Goal: Information Seeking & Learning: Check status

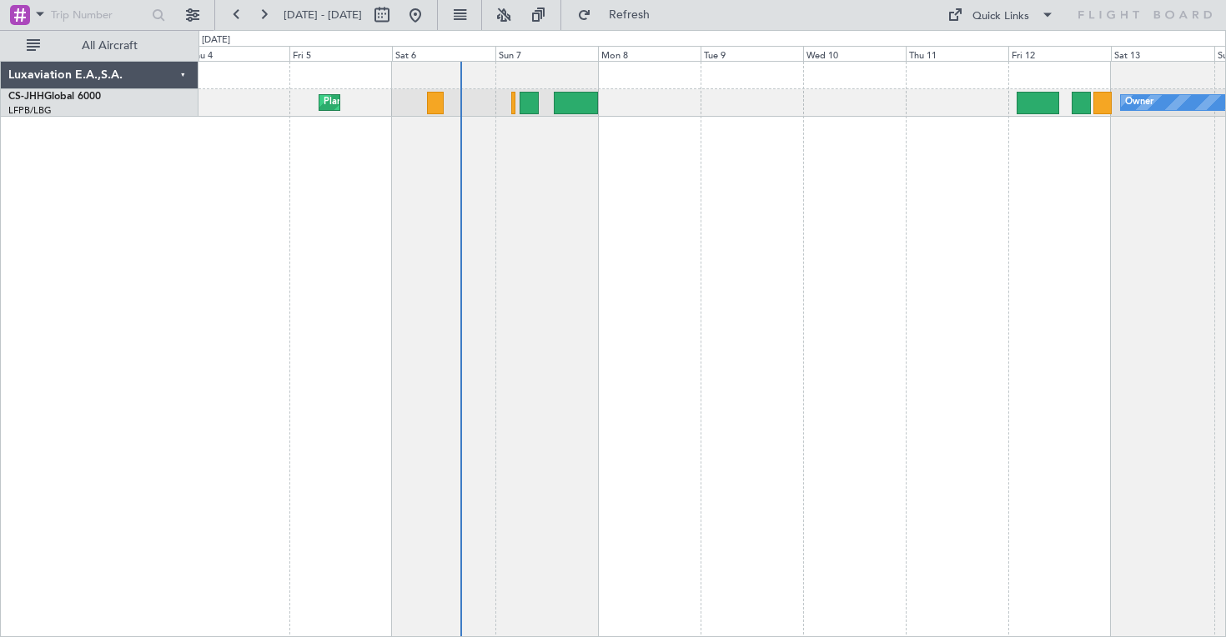
click at [534, 203] on div "Planned Maint [GEOGRAPHIC_DATA] ([GEOGRAPHIC_DATA]) Owner Planned Maint [GEOGRA…" at bounding box center [713, 349] width 1028 height 576
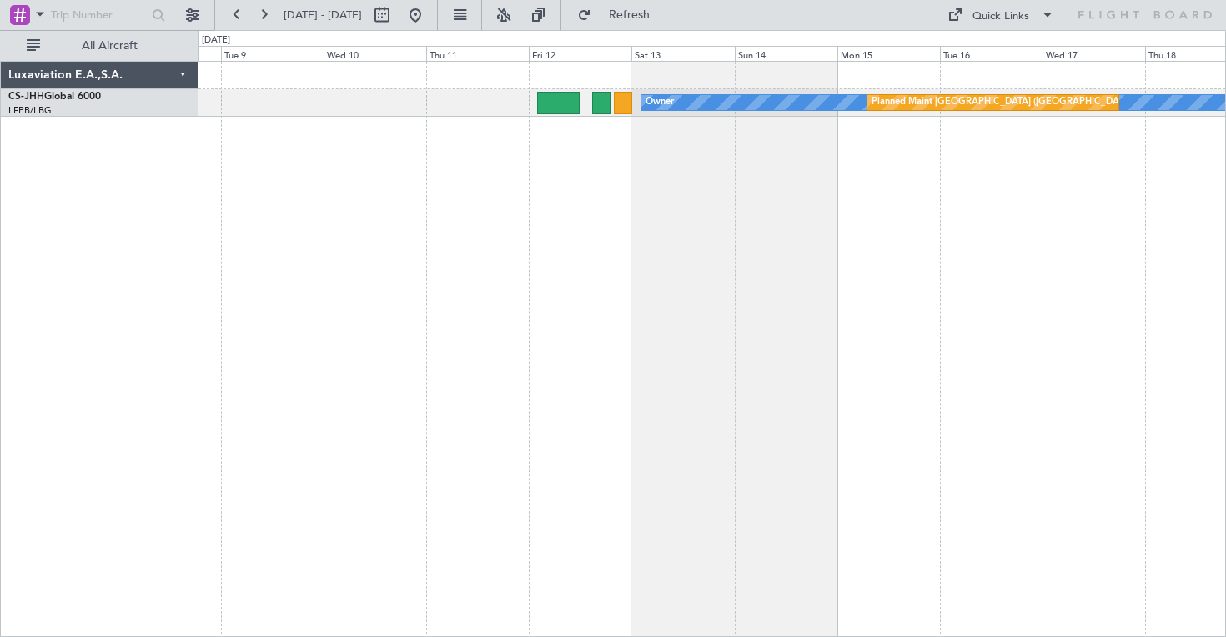
click at [573, 214] on div "Owner Planned Maint [GEOGRAPHIC_DATA] ([GEOGRAPHIC_DATA])" at bounding box center [713, 349] width 1028 height 576
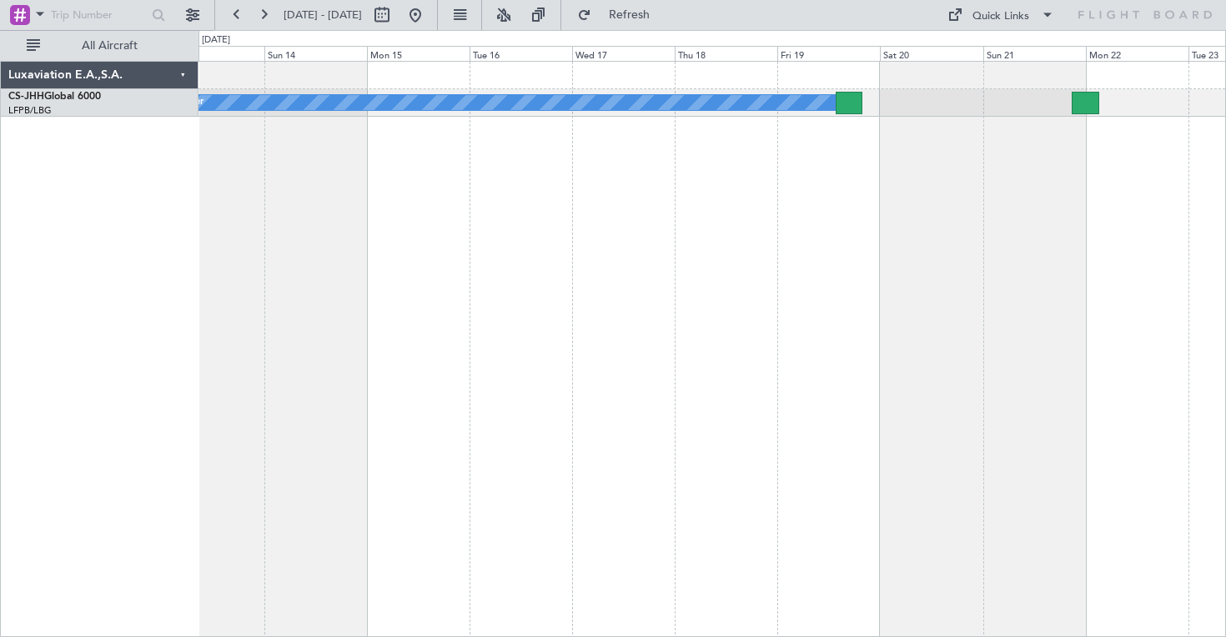
click at [344, 212] on div "Planned Maint [GEOGRAPHIC_DATA] ([GEOGRAPHIC_DATA]) Owner" at bounding box center [713, 349] width 1028 height 576
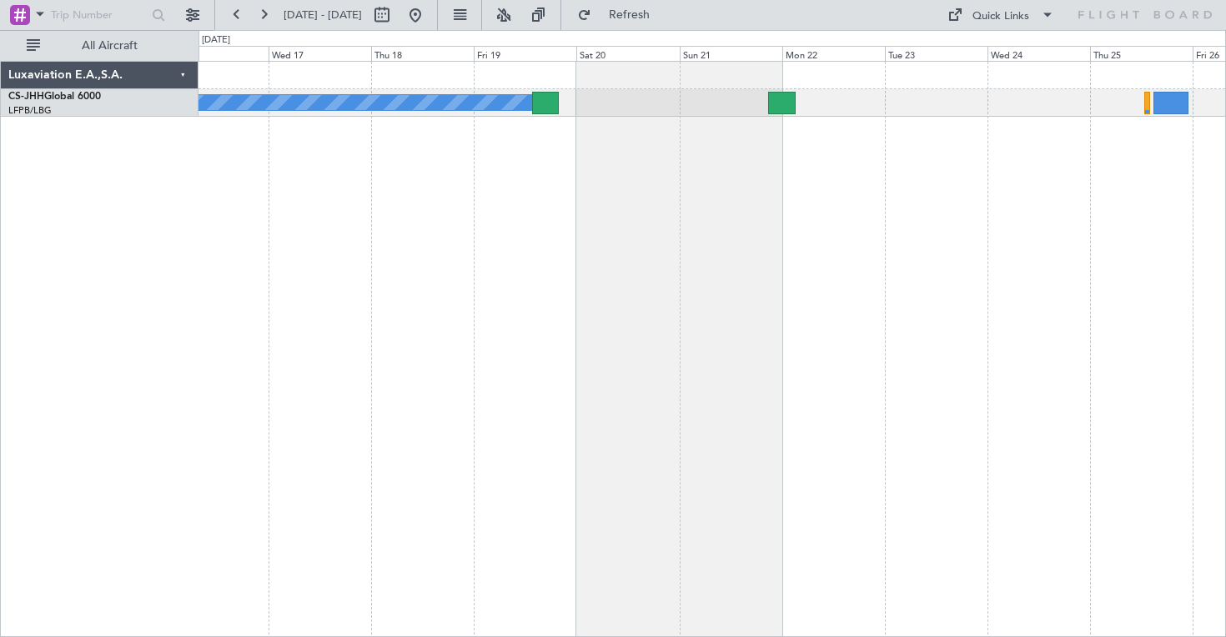
click at [531, 258] on div "Planned Maint [GEOGRAPHIC_DATA] ([GEOGRAPHIC_DATA]) Owner" at bounding box center [713, 349] width 1028 height 576
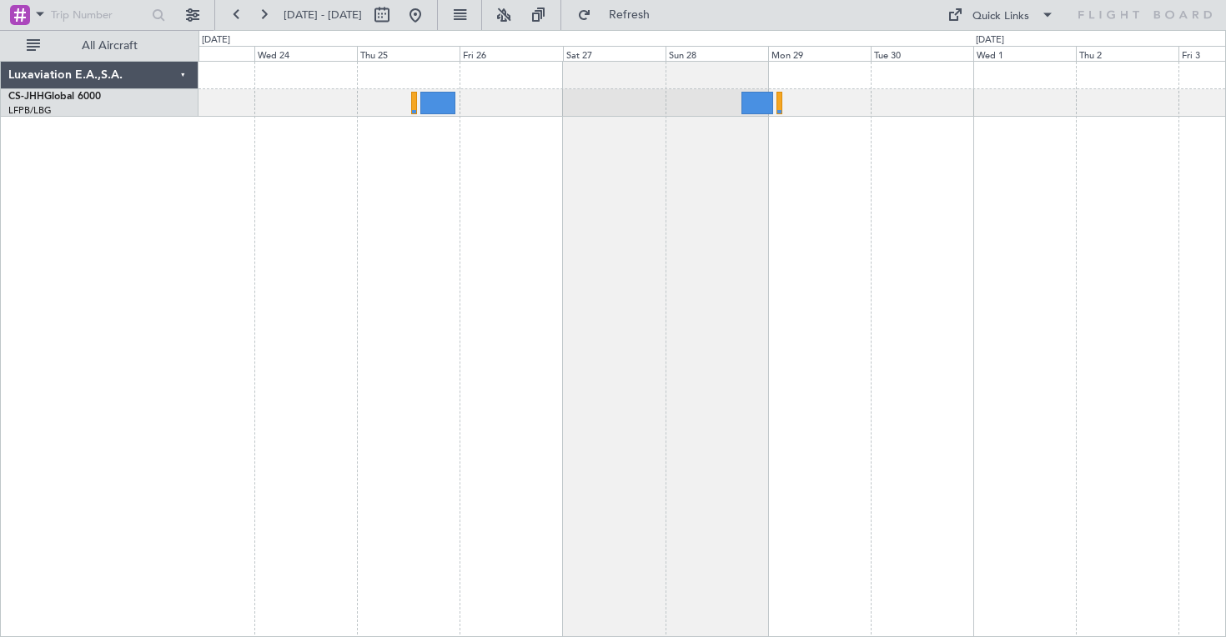
click at [448, 237] on div at bounding box center [713, 349] width 1028 height 576
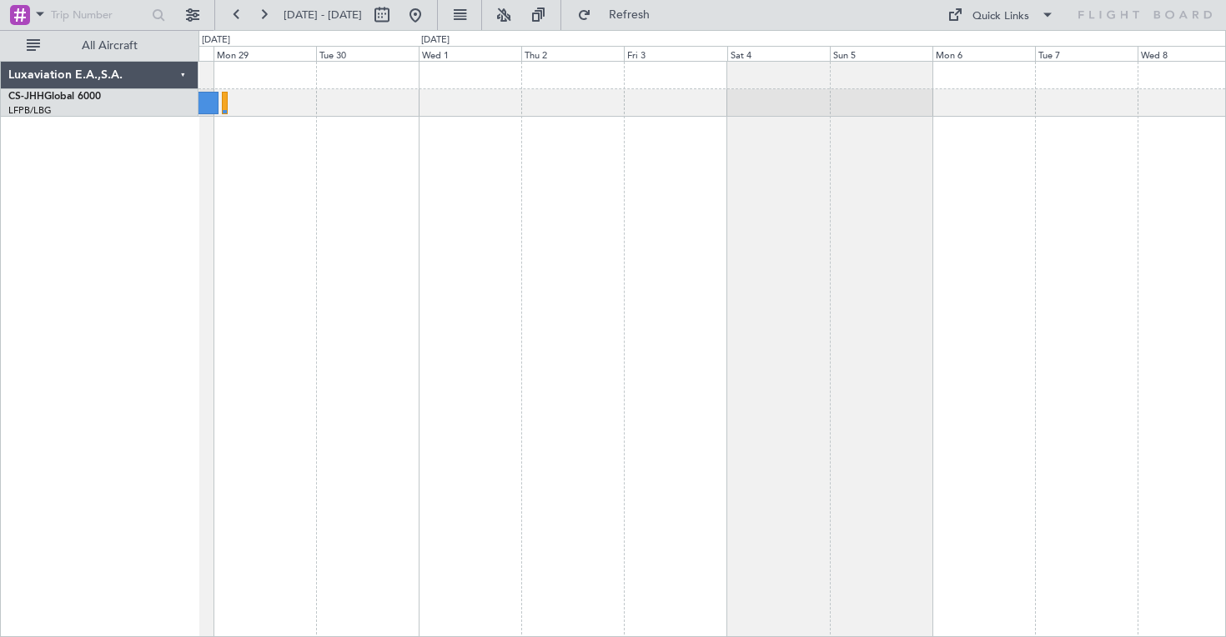
click at [401, 229] on div at bounding box center [713, 349] width 1028 height 576
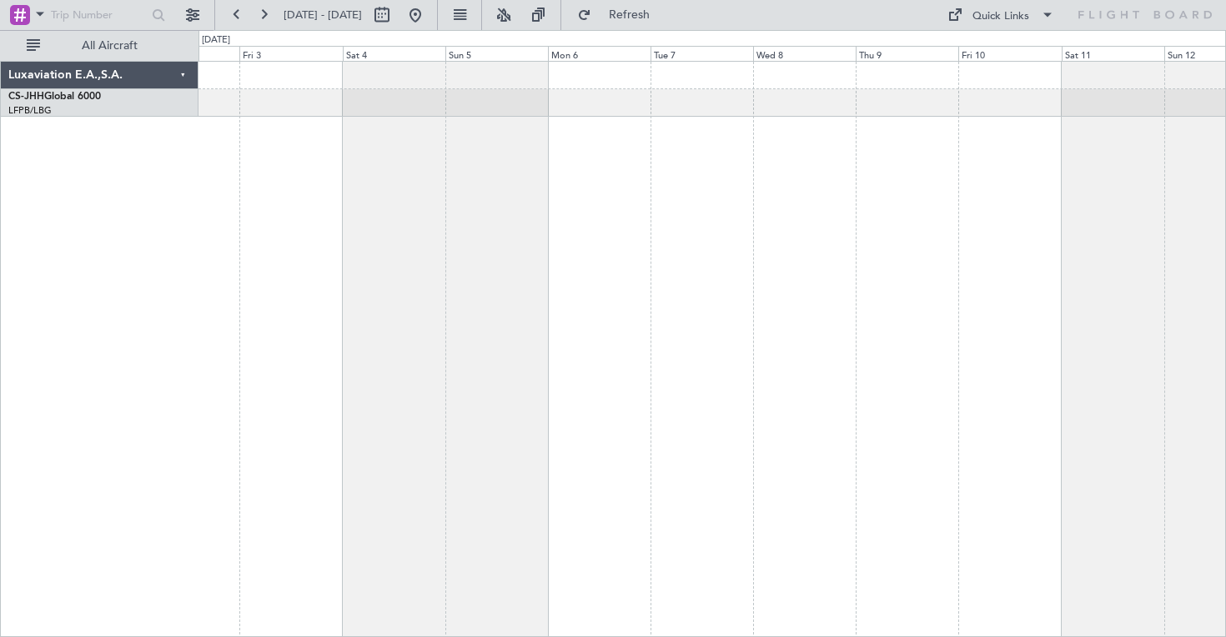
click at [498, 203] on div at bounding box center [713, 349] width 1028 height 576
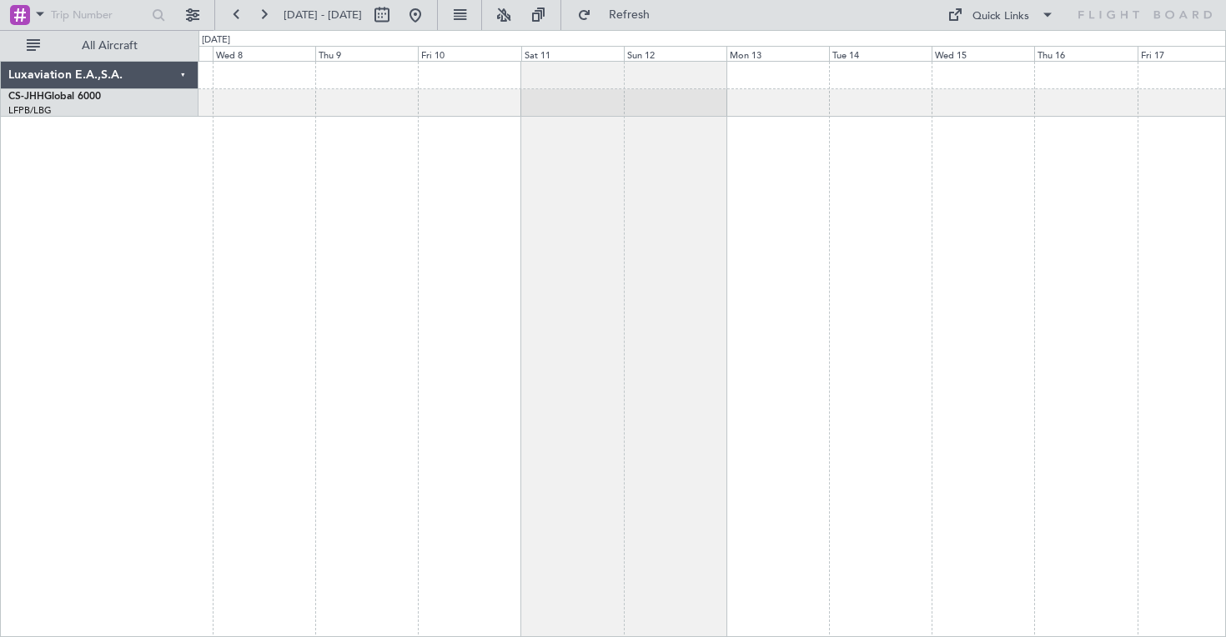
click at [530, 222] on div at bounding box center [713, 349] width 1028 height 576
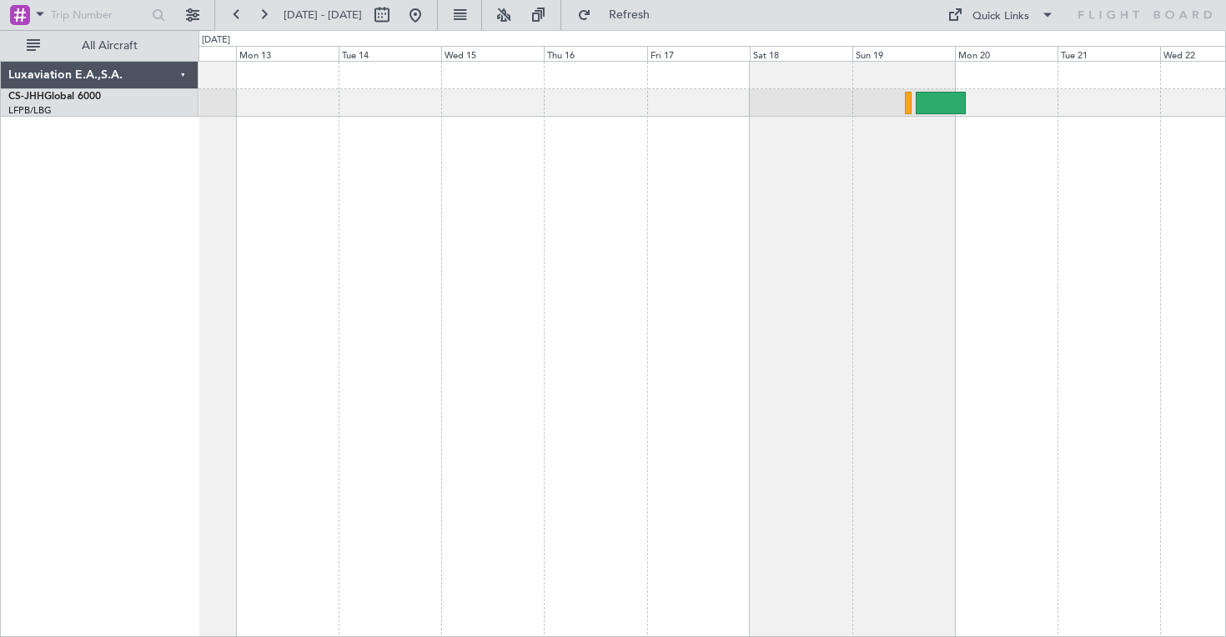
click at [390, 199] on div at bounding box center [713, 349] width 1028 height 576
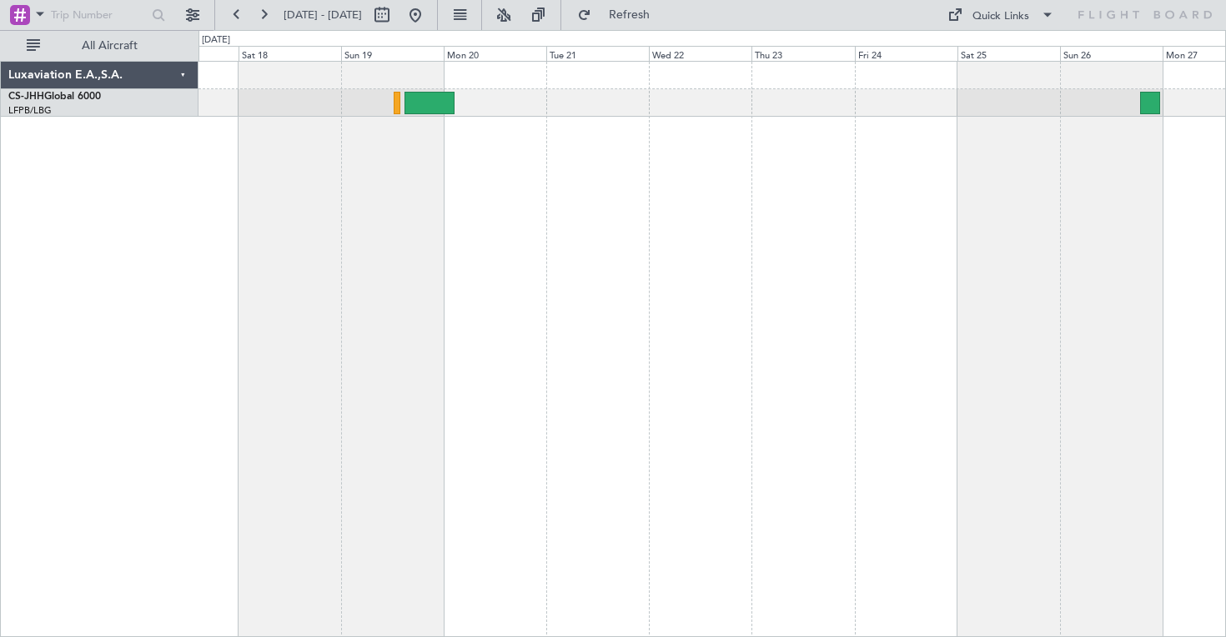
click at [419, 217] on div at bounding box center [713, 349] width 1028 height 576
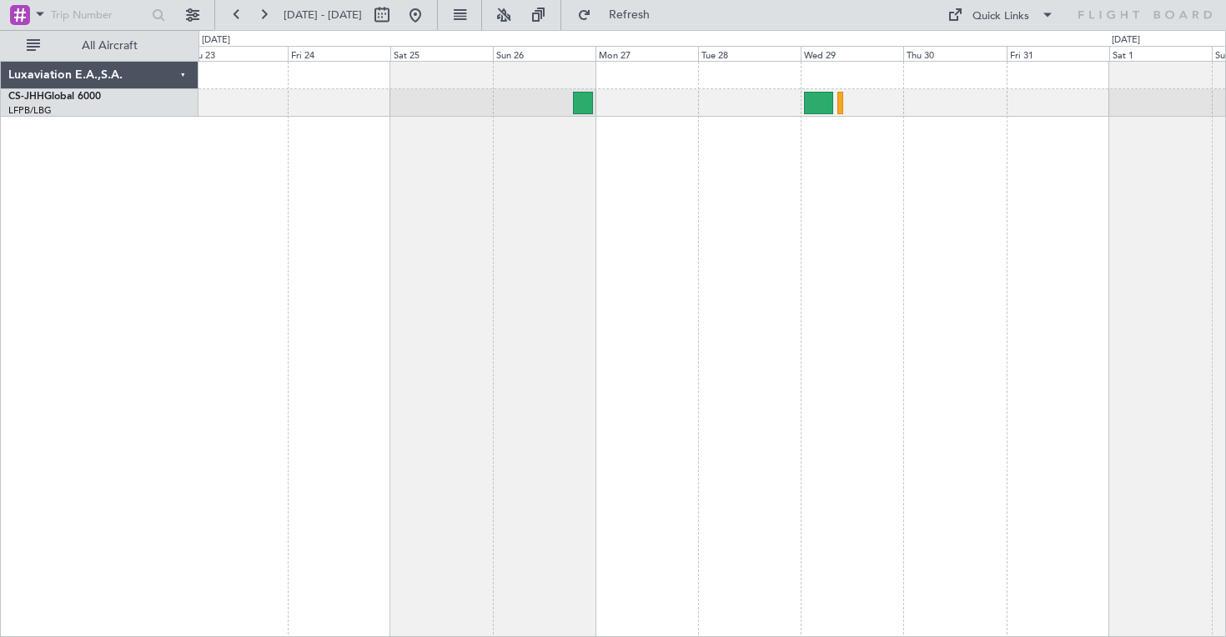
click at [569, 214] on div at bounding box center [713, 349] width 1028 height 576
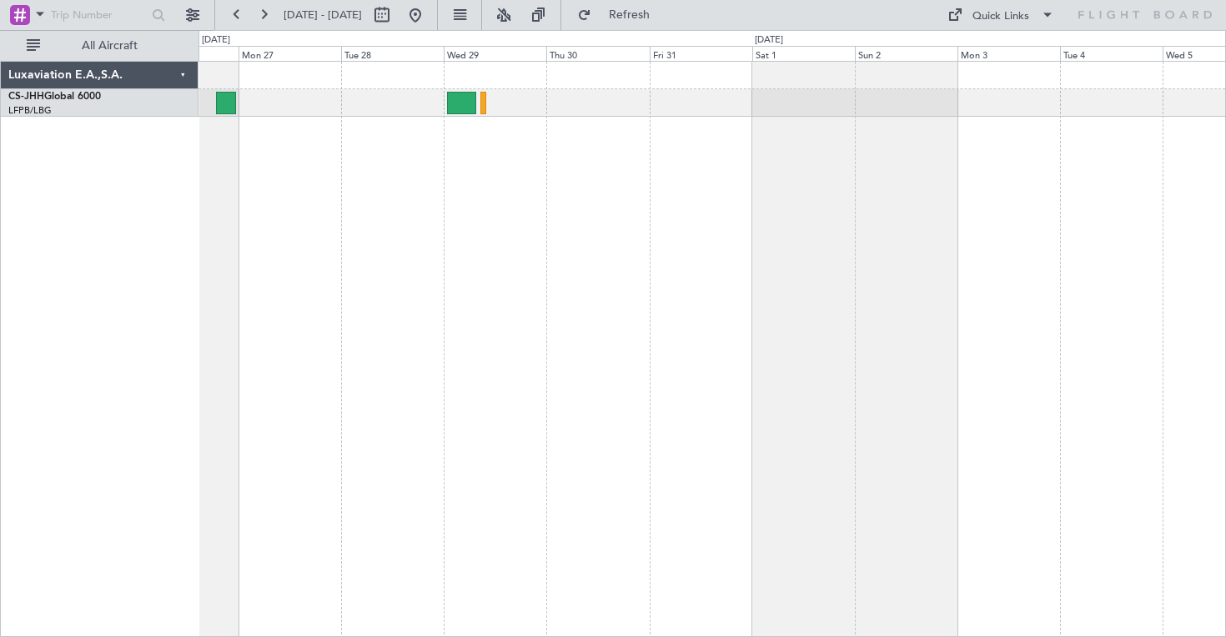
click at [244, 239] on div at bounding box center [713, 349] width 1028 height 576
